Goal: Information Seeking & Learning: Learn about a topic

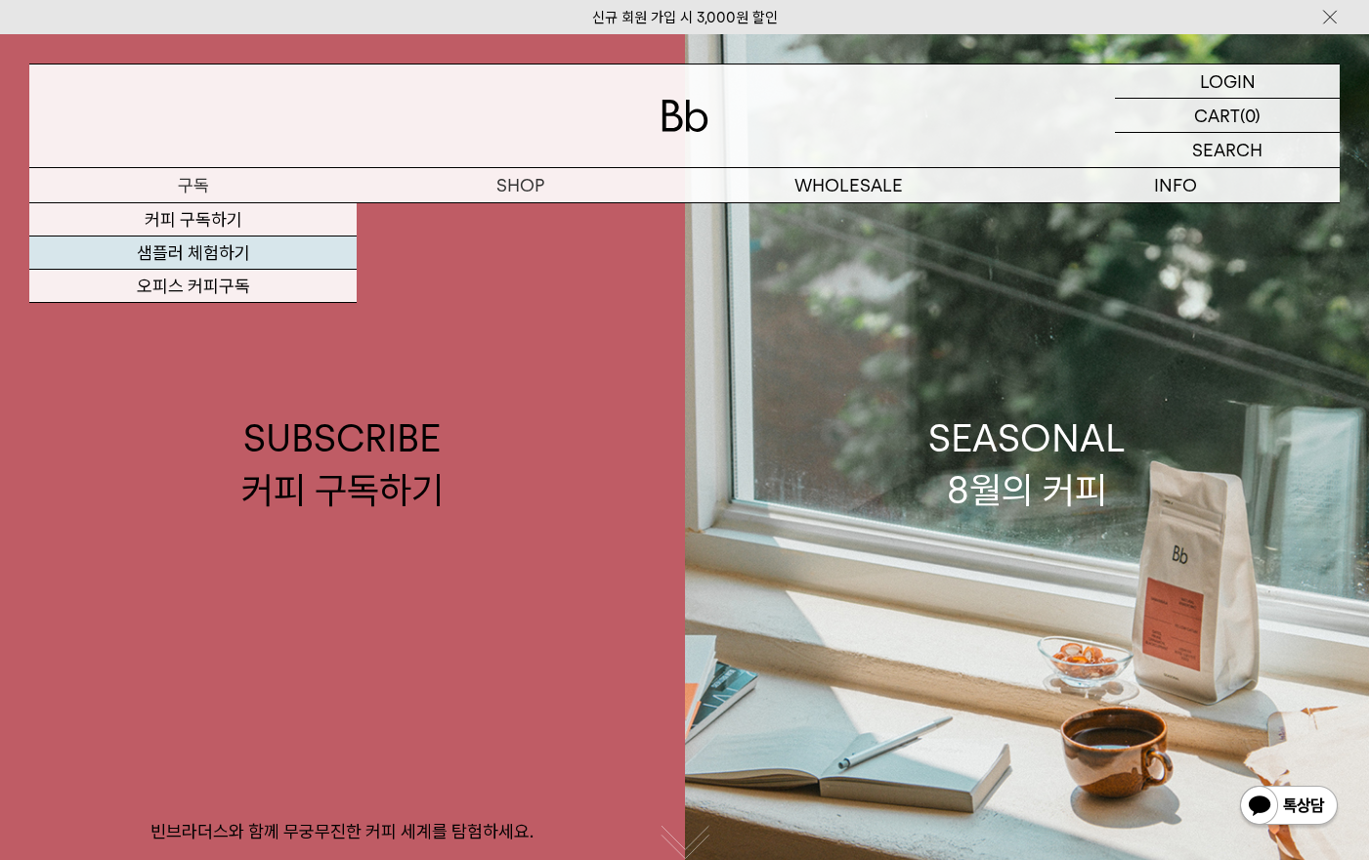
click at [185, 262] on link "샘플러 체험하기" at bounding box center [192, 252] width 327 height 33
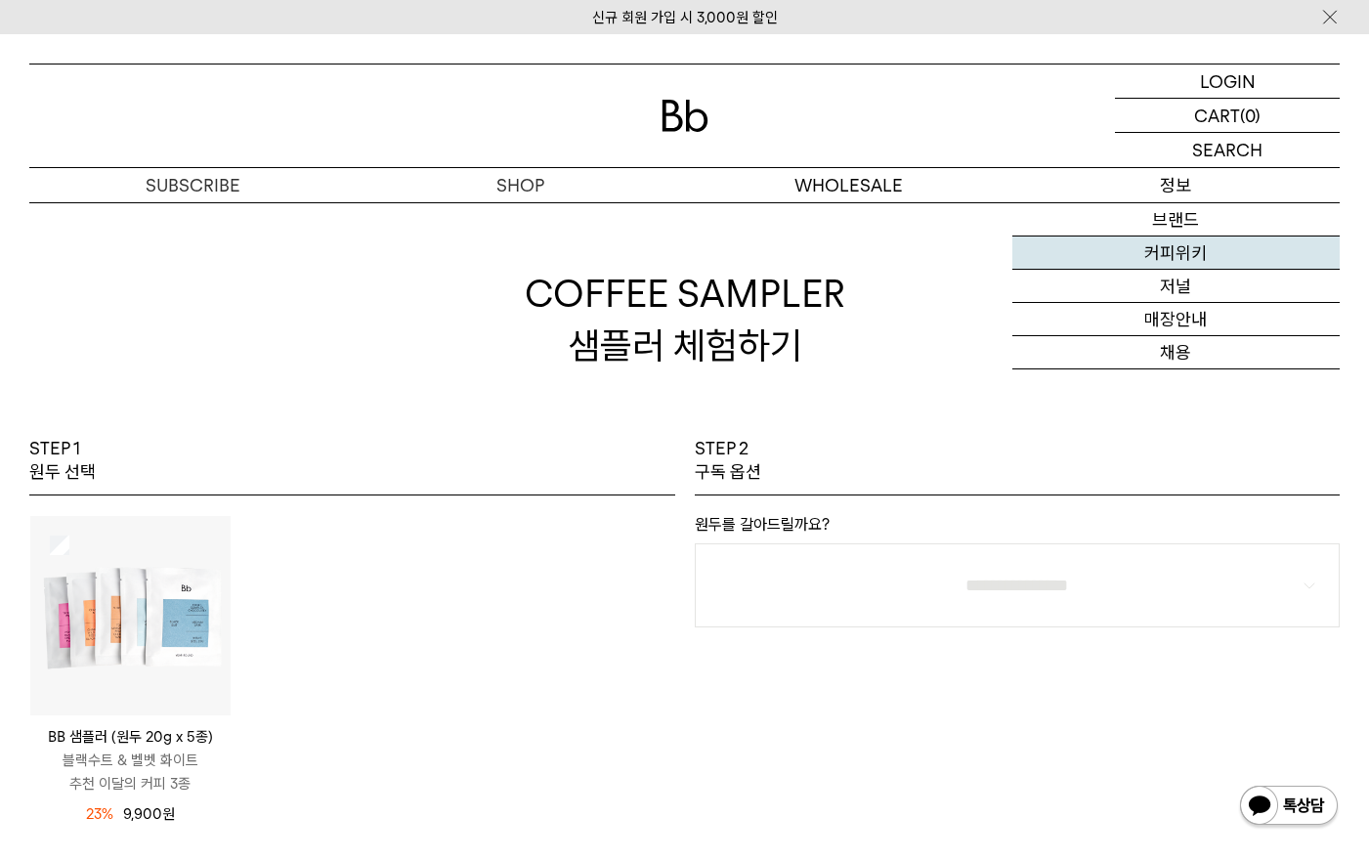
click at [1214, 244] on link "커피위키" at bounding box center [1175, 252] width 327 height 33
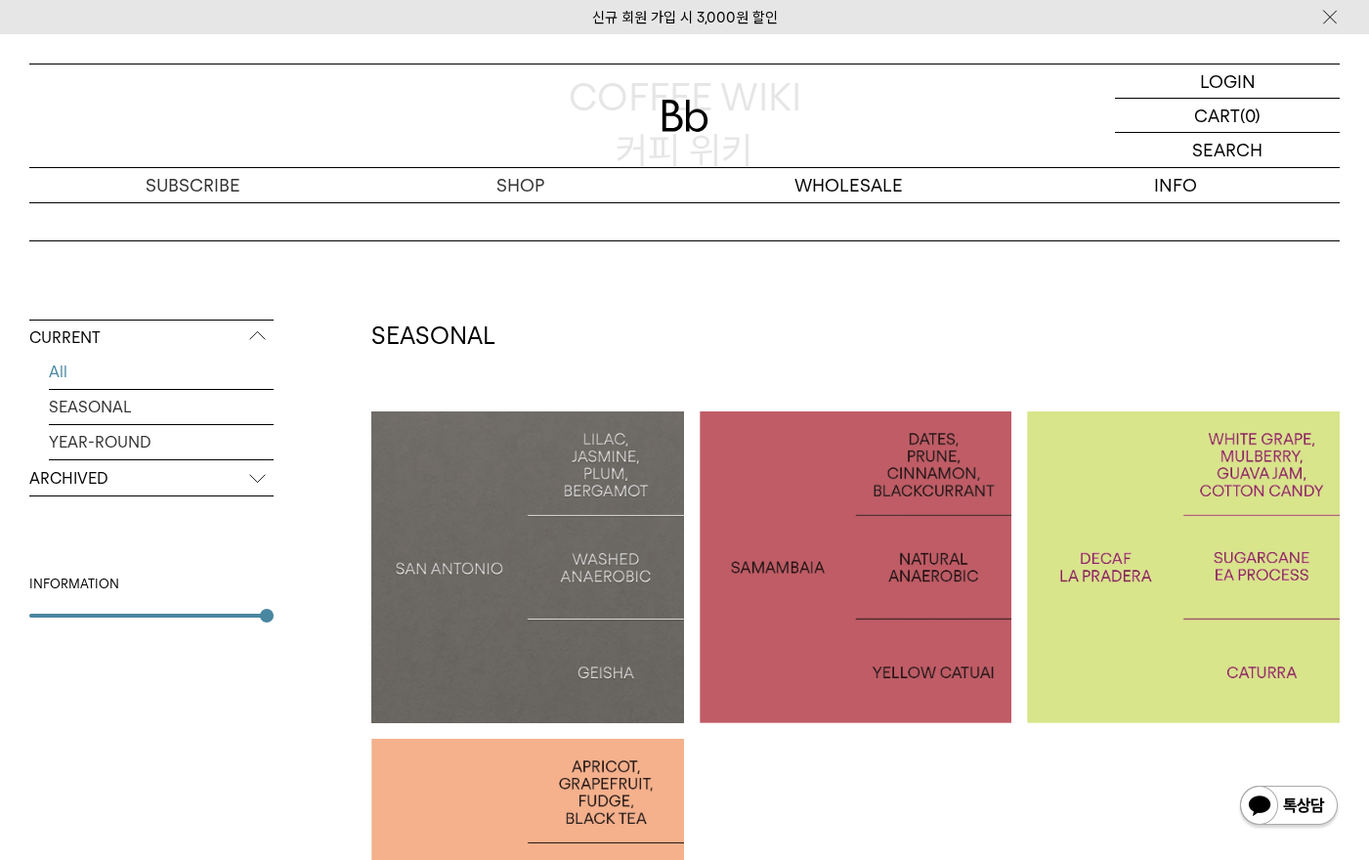
scroll to position [293, 0]
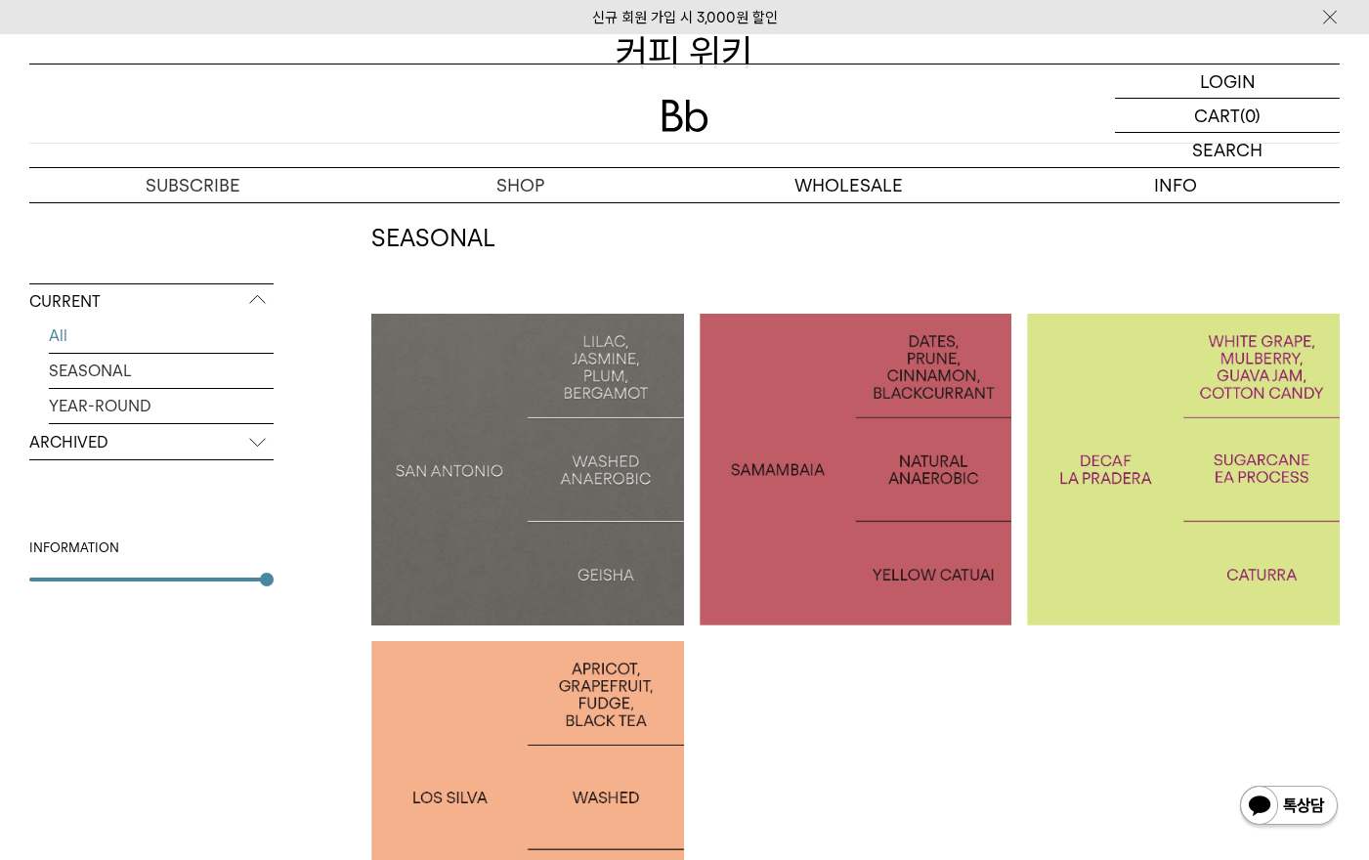
drag, startPoint x: 1008, startPoint y: 706, endPoint x: 1080, endPoint y: 835, distance: 147.4
click at [1080, 835] on ul "SAN ANTONIO: GEISHA BRAZIL SAMAMBAIA COLOMBIA LA PRADERA DECAF PERU LOS SILVA" at bounding box center [863, 642] width 984 height 656
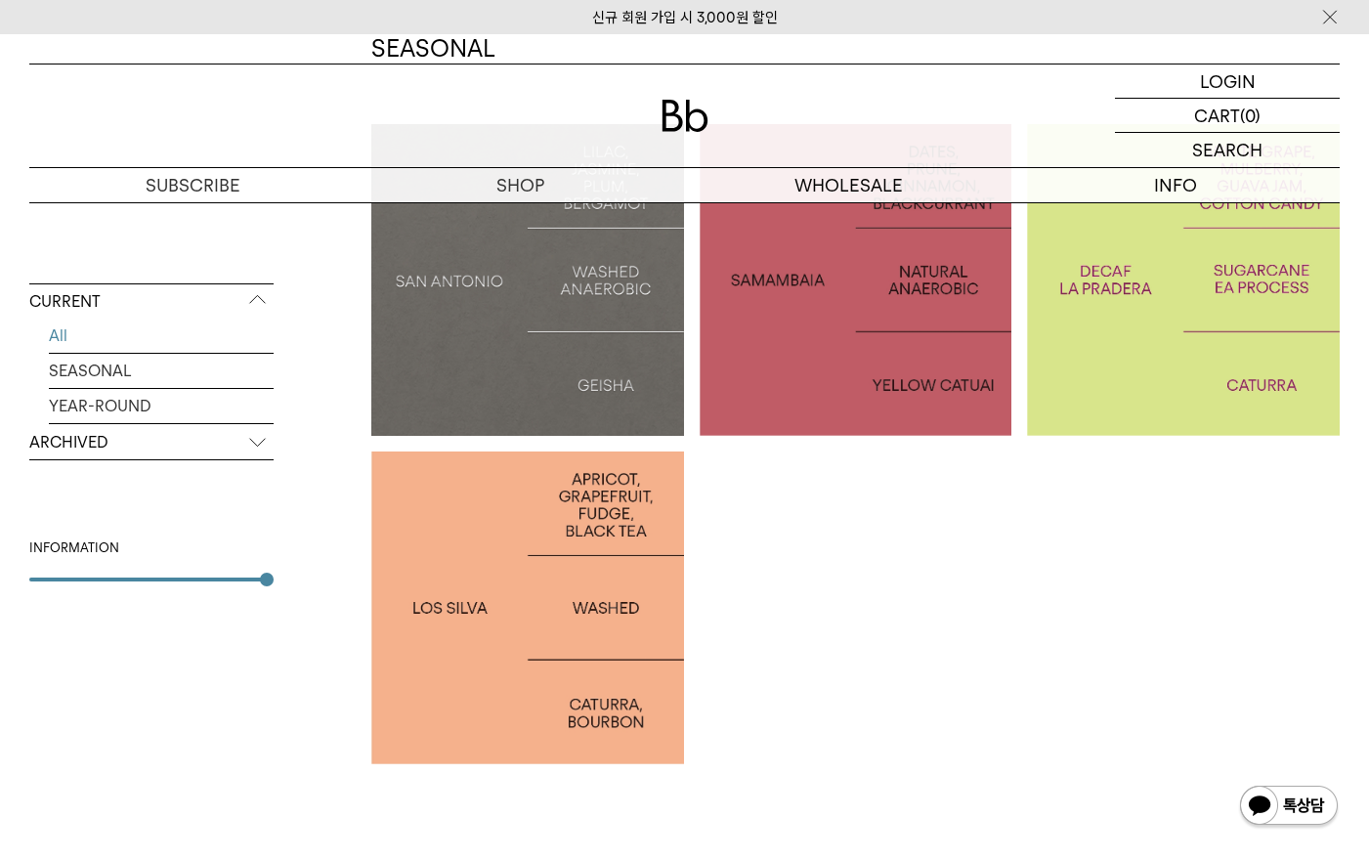
scroll to position [178, 0]
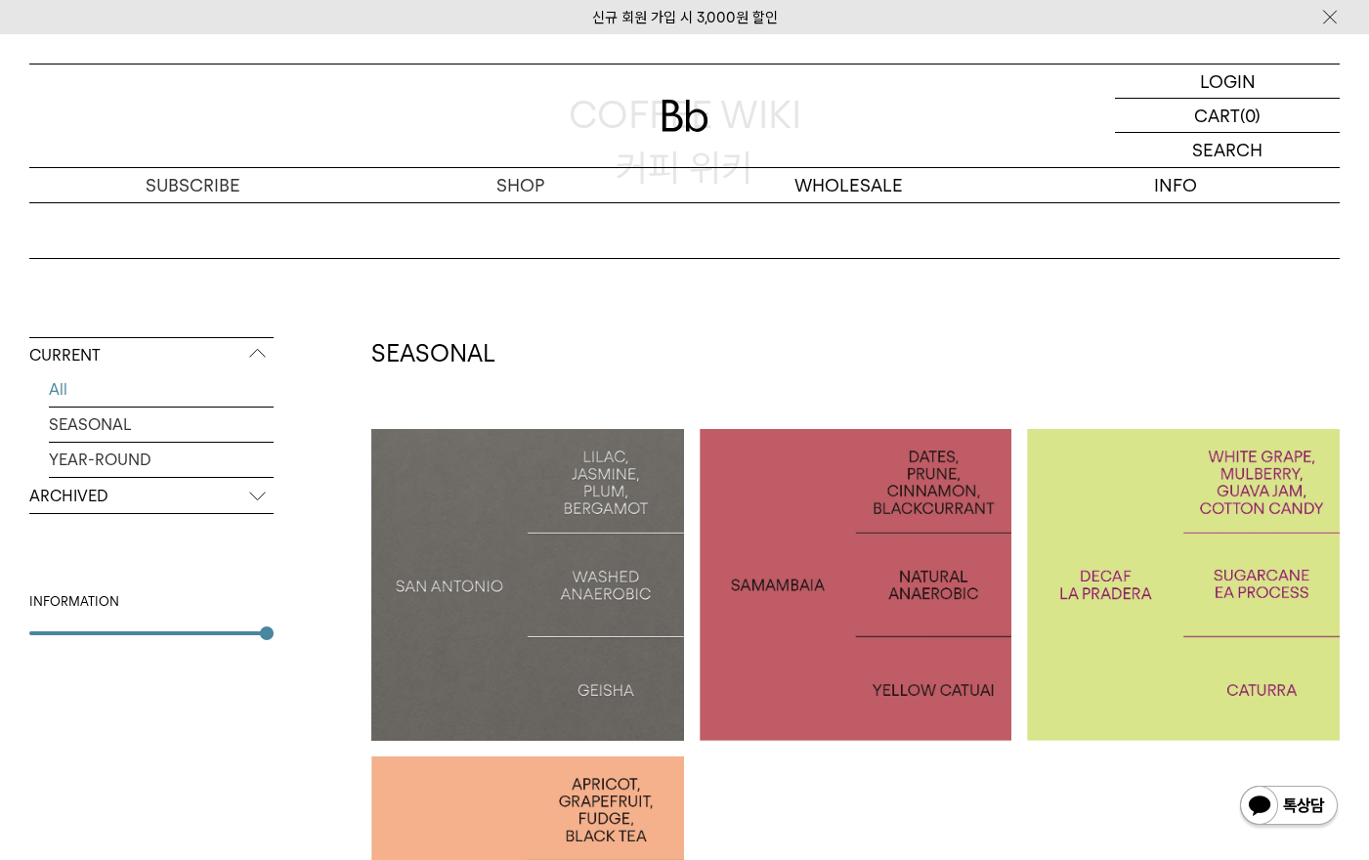
click at [83, 501] on p "ARCHIVED" at bounding box center [151, 496] width 244 height 35
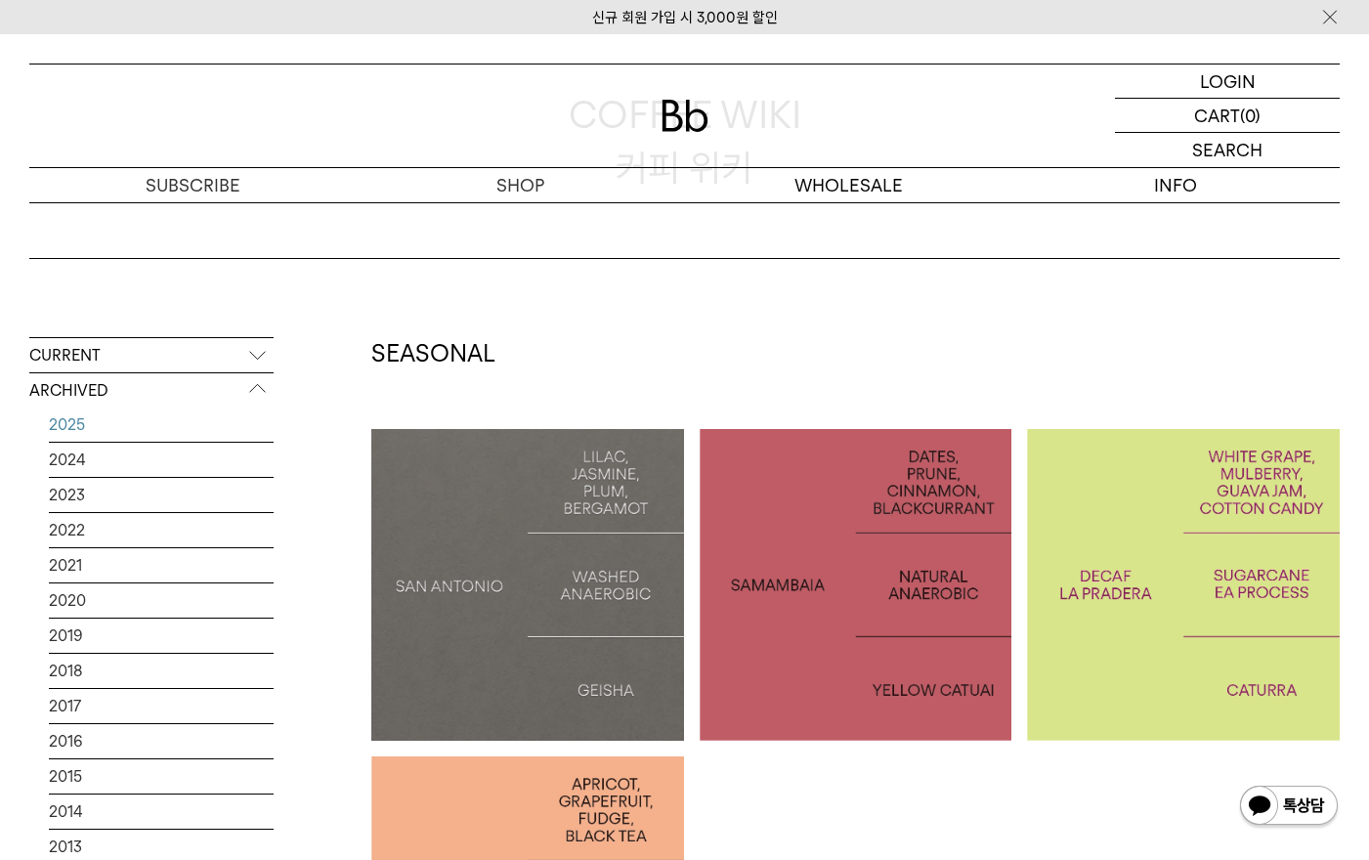
click at [83, 413] on link "2025" at bounding box center [161, 424] width 225 height 34
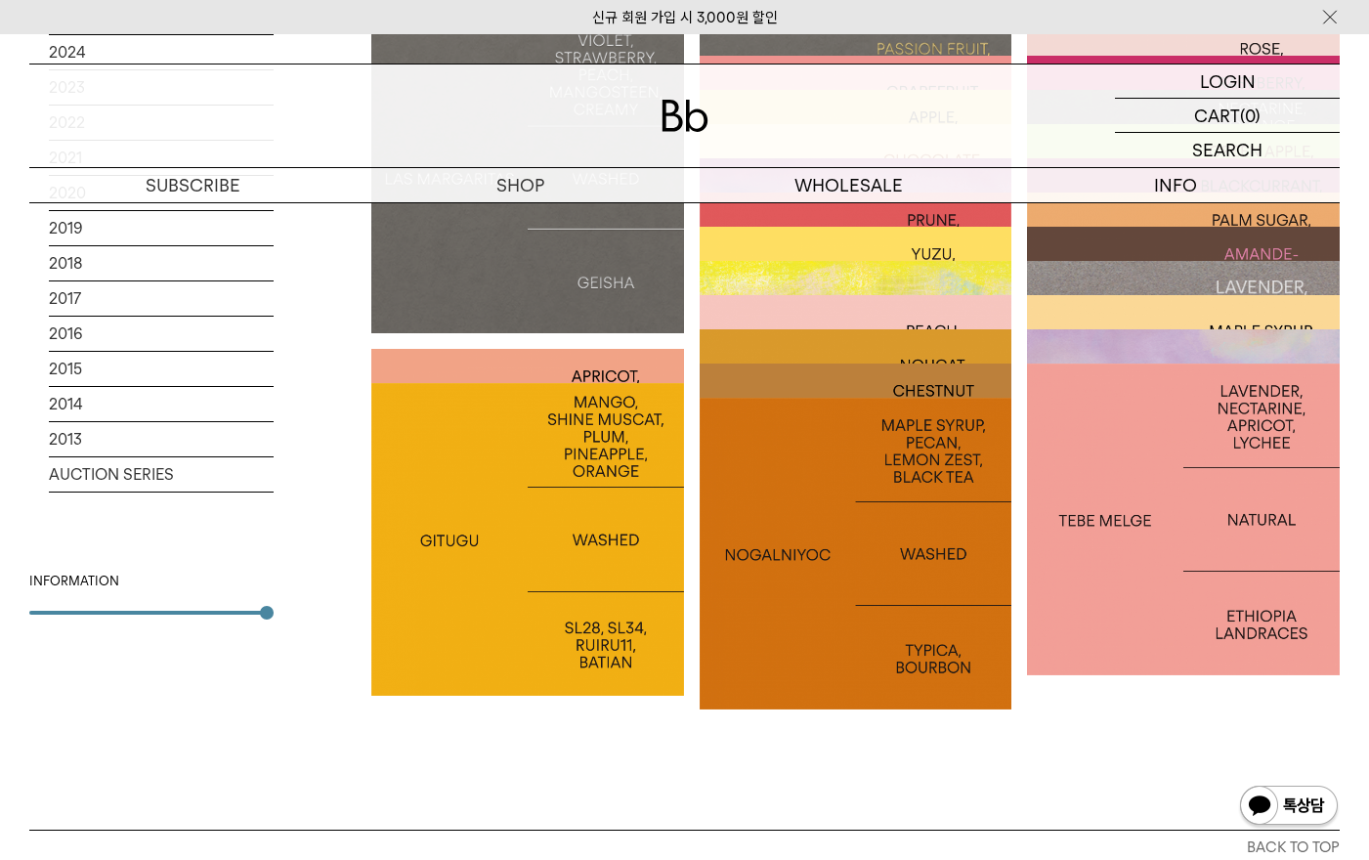
scroll to position [293, 0]
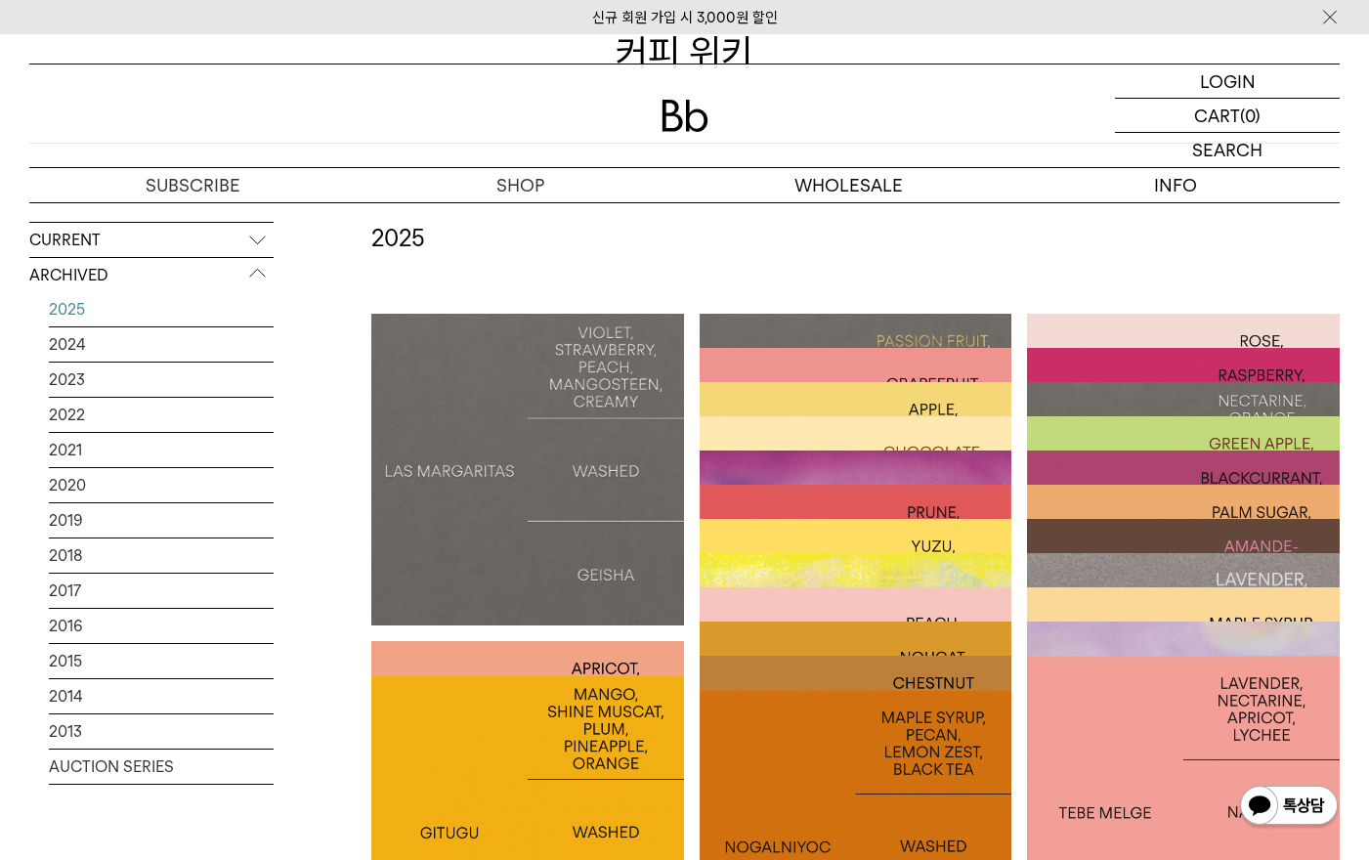
click at [930, 542] on p "MEXICO SOCHIAPAM" at bounding box center [856, 538] width 313 height 28
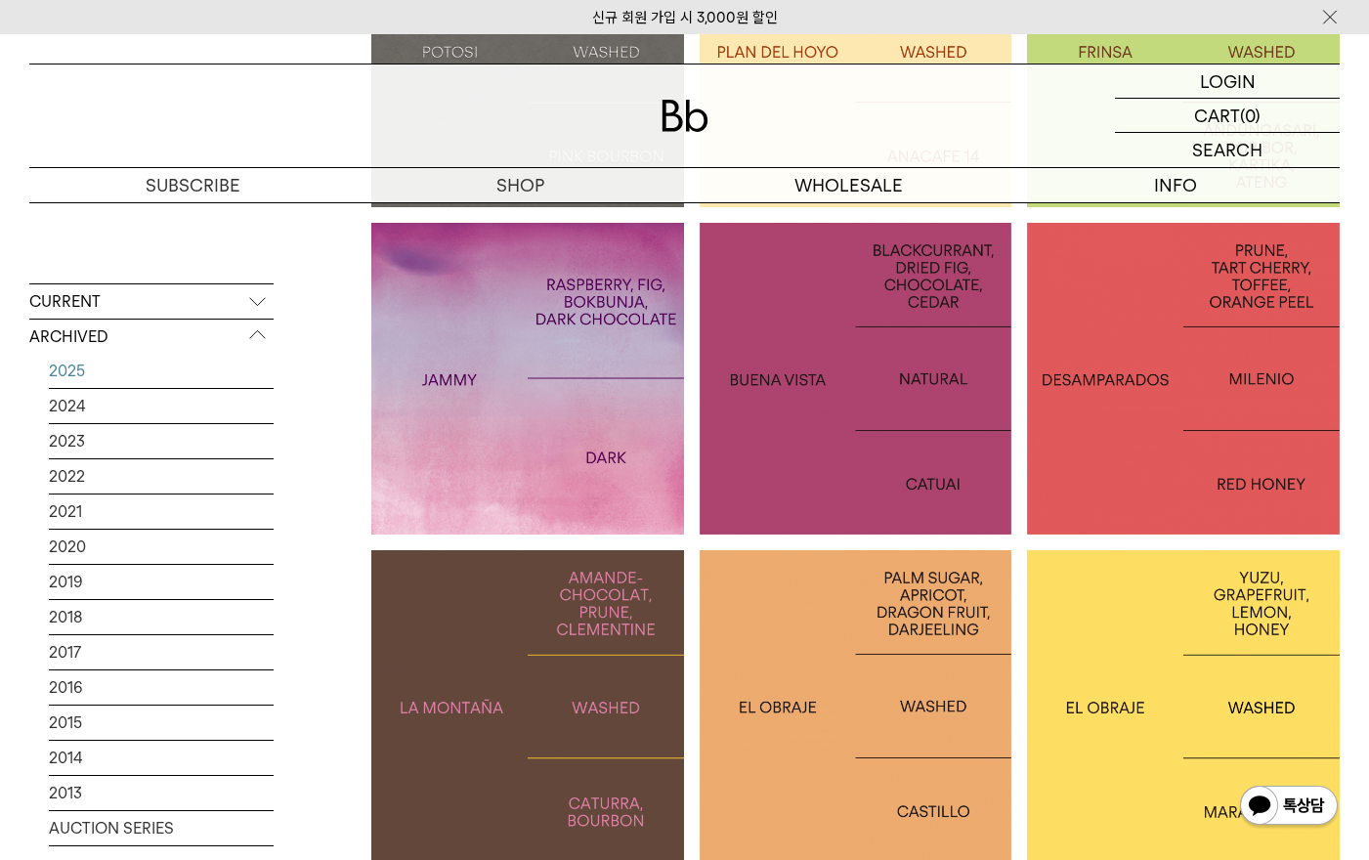
scroll to position [1466, 0]
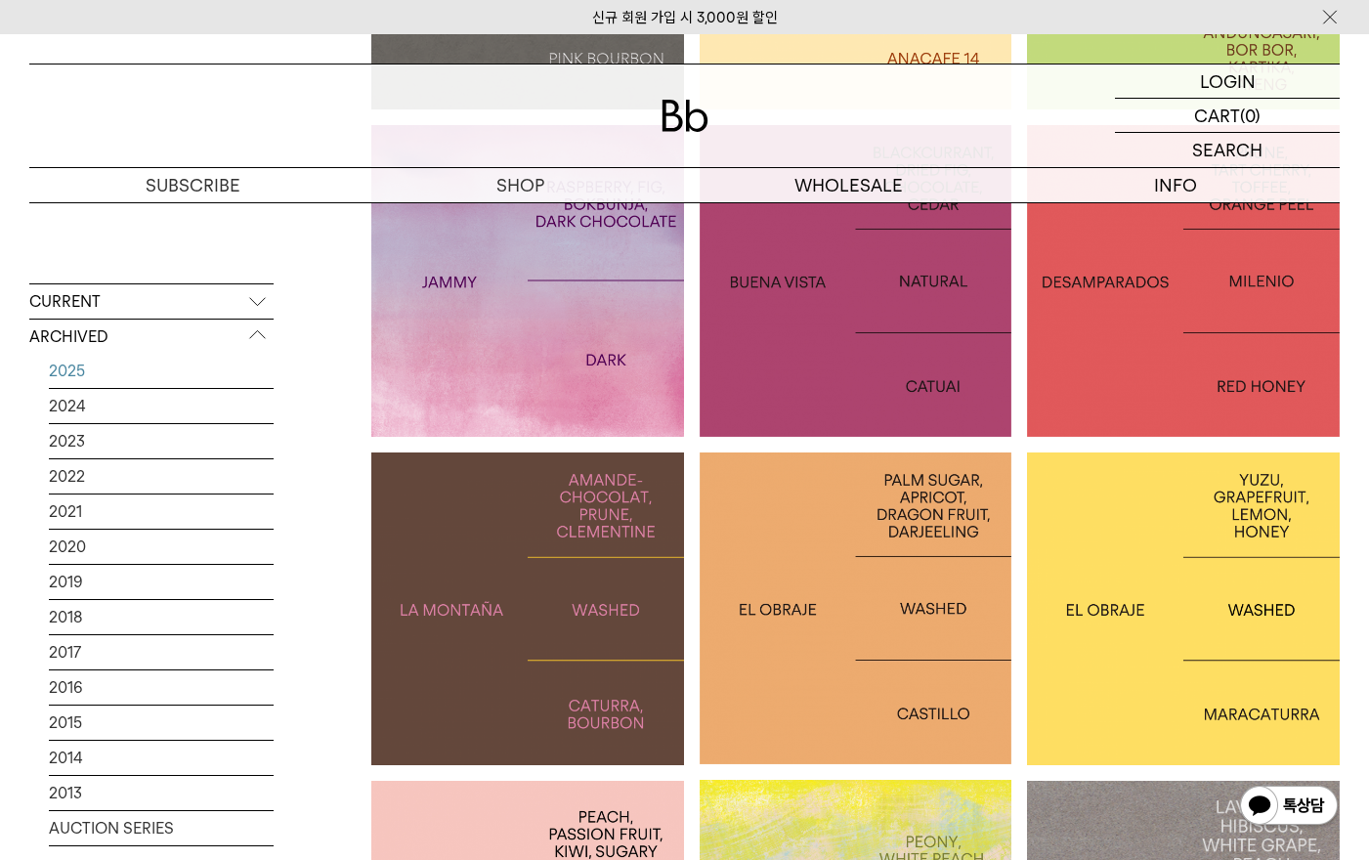
click at [1231, 545] on div at bounding box center [1183, 608] width 313 height 313
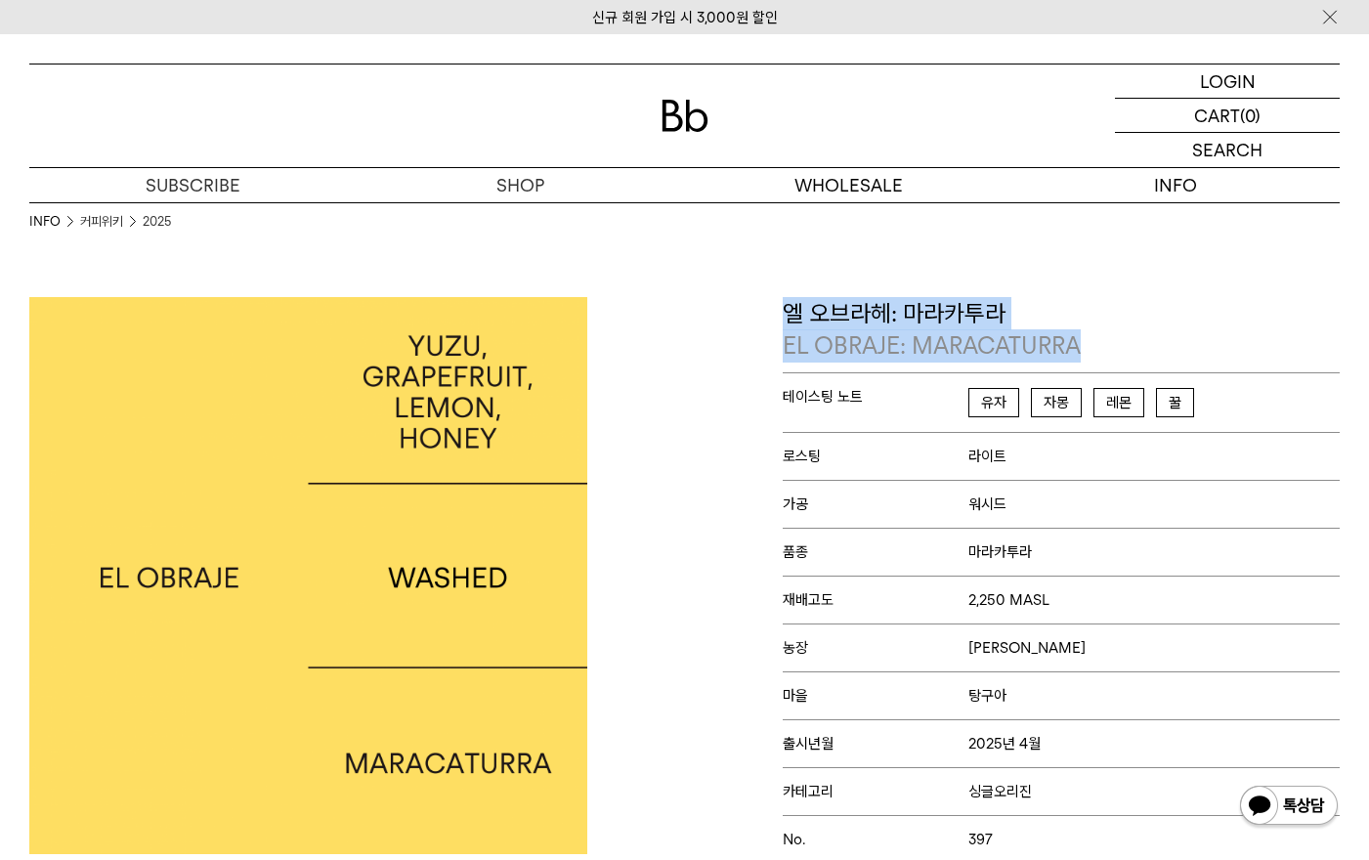
drag, startPoint x: 787, startPoint y: 323, endPoint x: 1161, endPoint y: 361, distance: 376.0
click at [1156, 361] on p "엘 오브라헤: 마라카투라 EL OBRAJE: MARACATURRA" at bounding box center [1062, 329] width 558 height 65
click at [1161, 361] on p "EL OBRAJE: MARACATURRA" at bounding box center [1062, 345] width 558 height 33
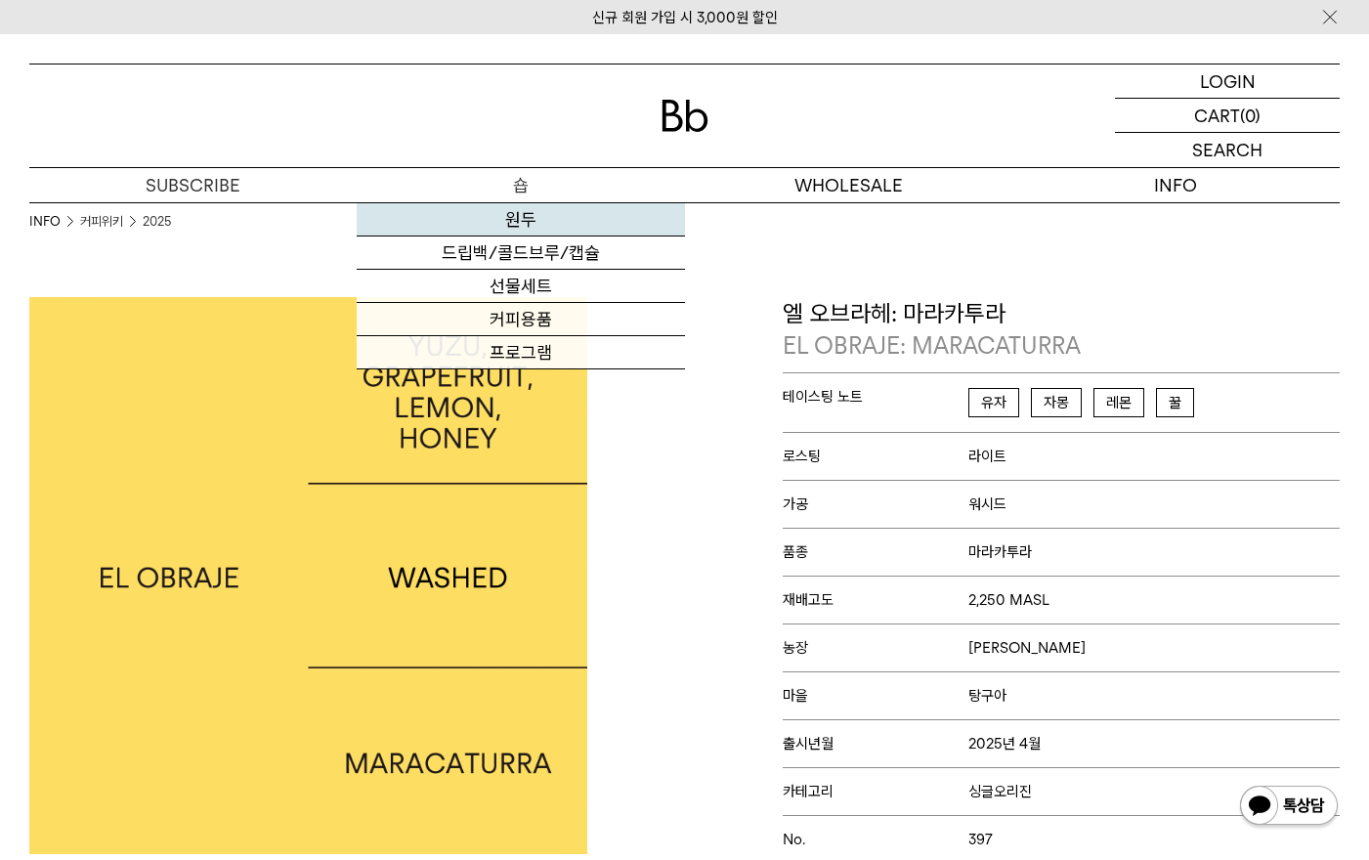
click at [526, 215] on link "원두" at bounding box center [520, 219] width 327 height 33
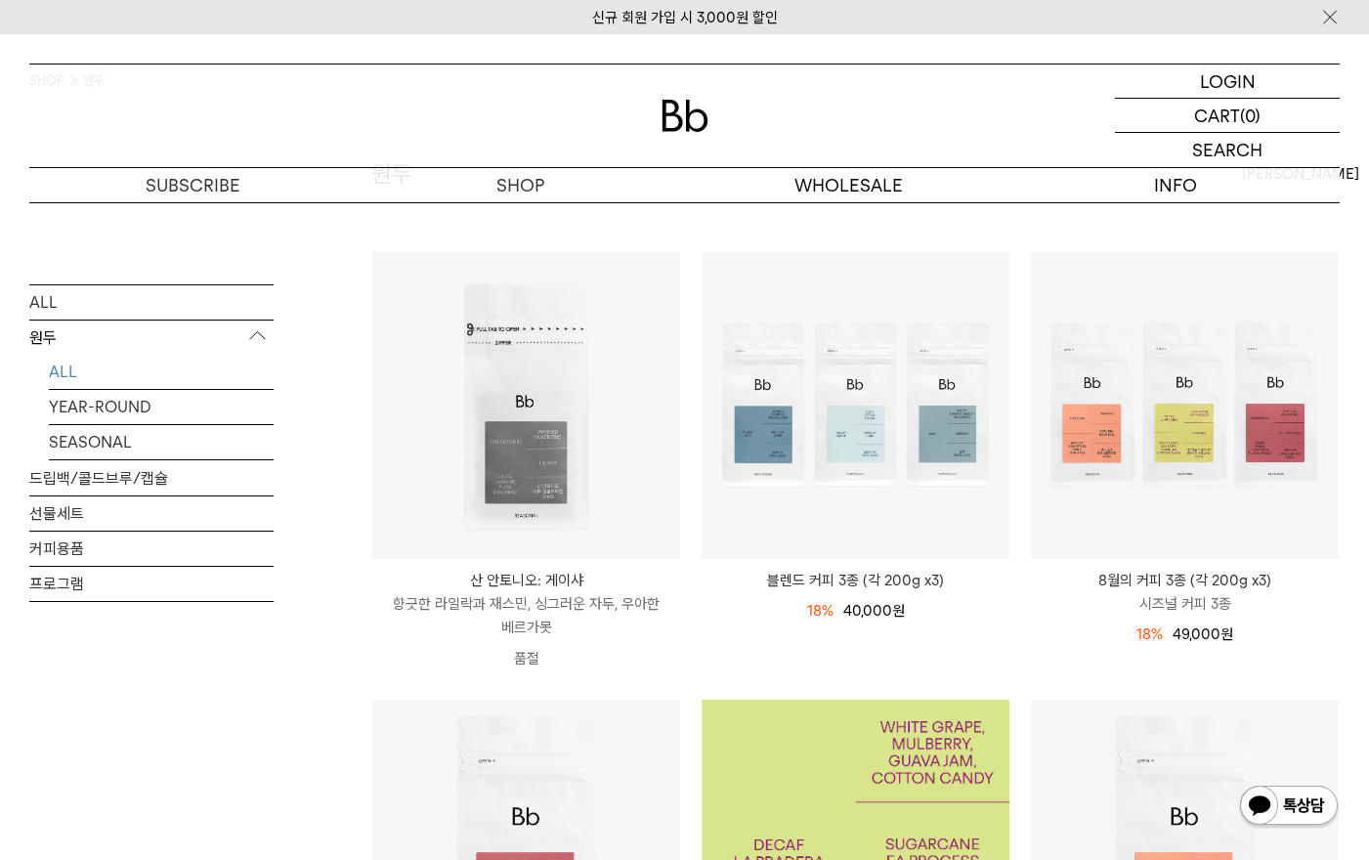
scroll to position [135, 0]
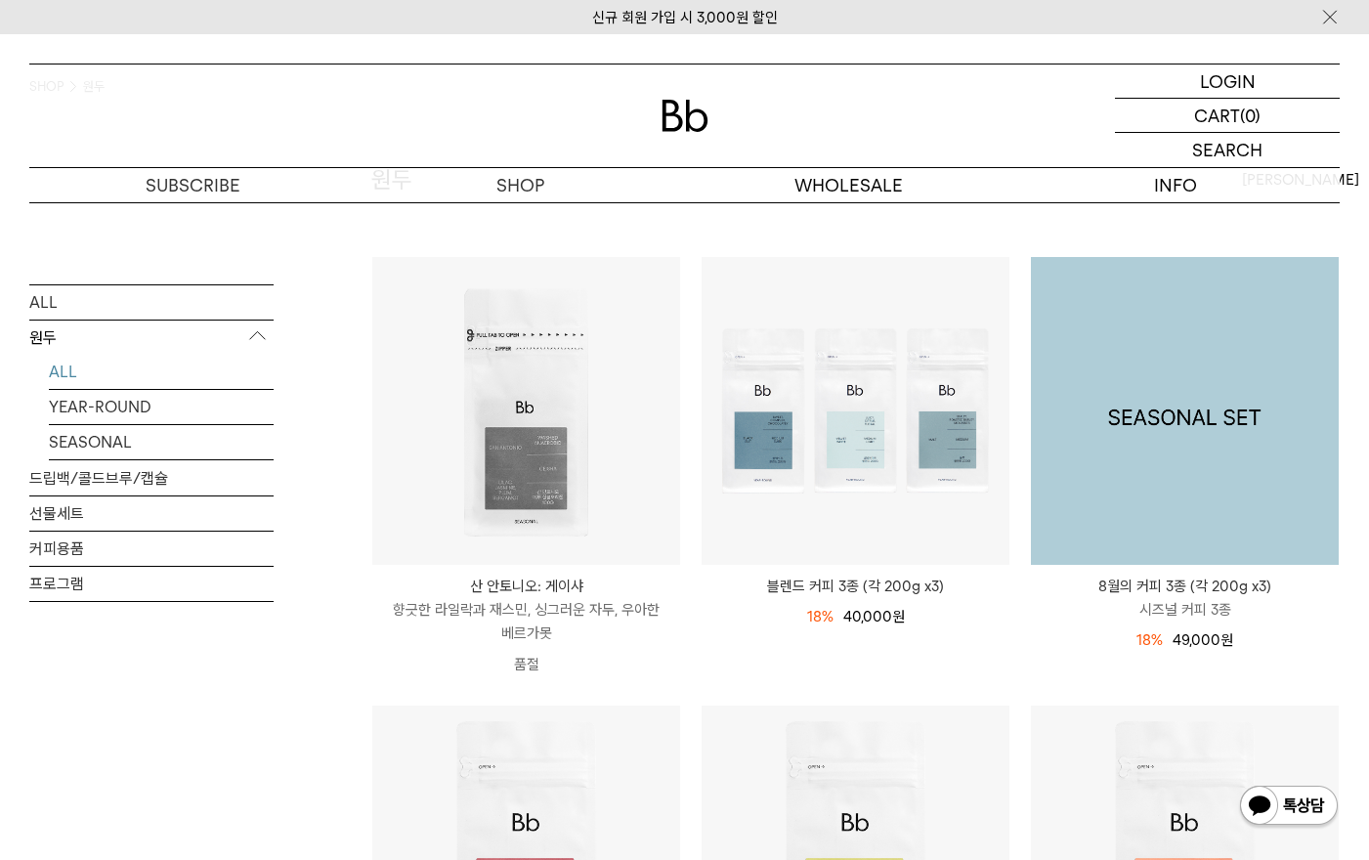
click at [1210, 524] on img at bounding box center [1185, 411] width 308 height 308
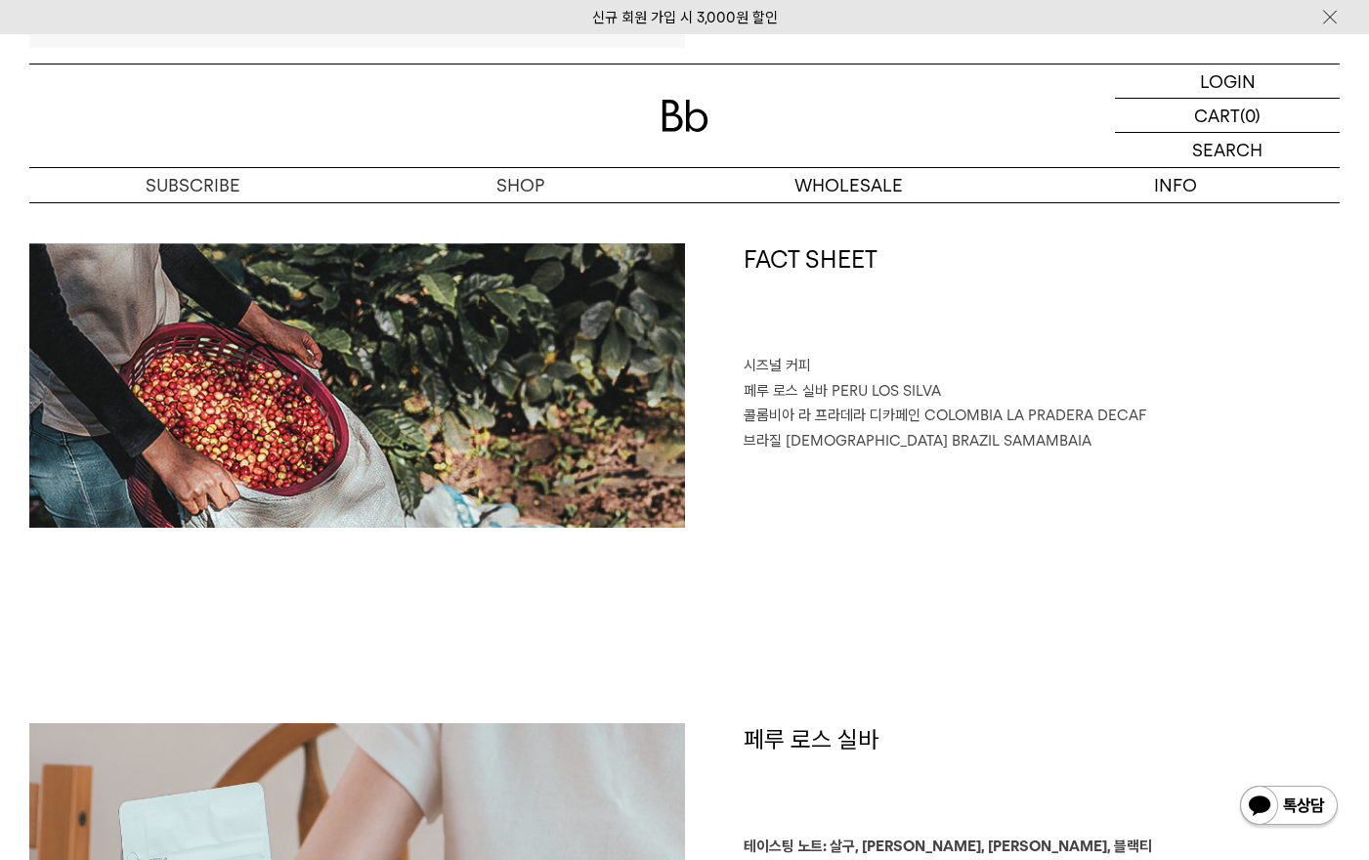
scroll to position [1172, 0]
